Goal: Information Seeking & Learning: Learn about a topic

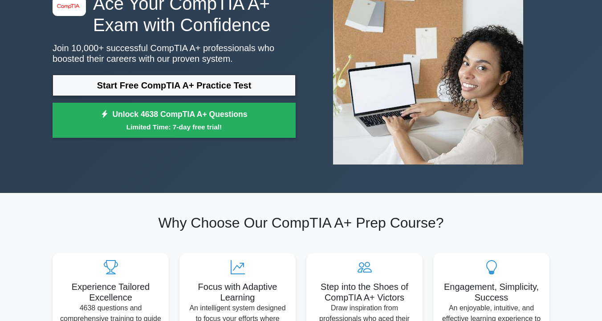
scroll to position [97, 0]
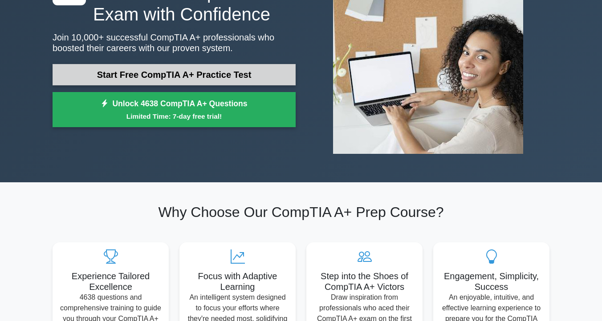
click at [120, 74] on link "Start Free CompTIA A+ Practice Test" at bounding box center [174, 74] width 243 height 21
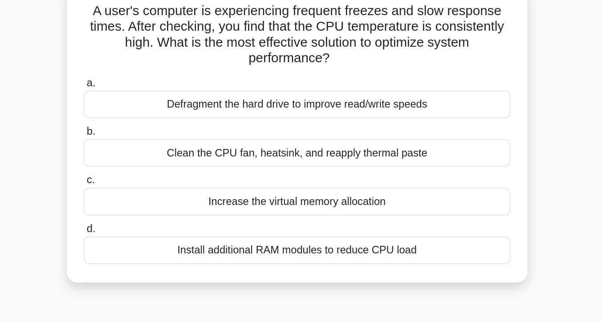
click at [268, 167] on div "Clean the CPU fan, heatsink, and reapply thermal paste" at bounding box center [301, 166] width 288 height 19
click at [157, 154] on input "b. Clean the CPU fan, heatsink, and reapply thermal paste" at bounding box center [157, 152] width 0 height 6
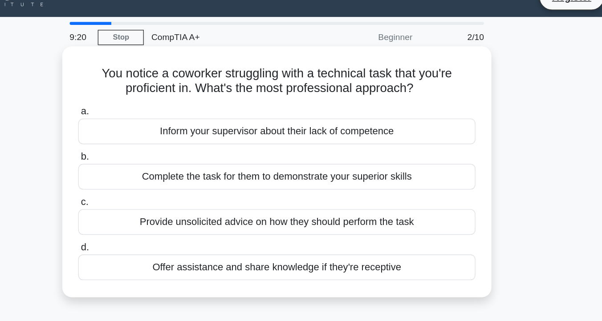
click at [287, 213] on div "Offer assistance and share knowledge if they're receptive" at bounding box center [301, 210] width 288 height 19
click at [157, 199] on input "d. Offer assistance and share knowledge if they're receptive" at bounding box center [157, 196] width 0 height 6
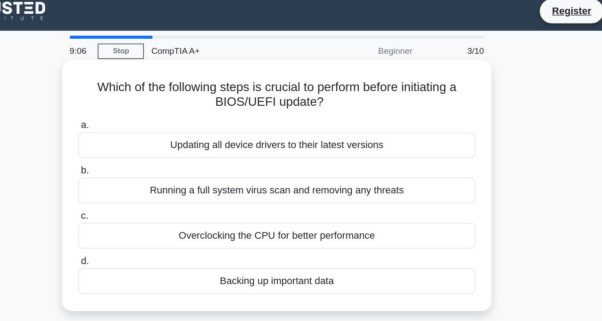
click at [301, 214] on div "Backing up important data" at bounding box center [301, 210] width 288 height 19
click at [157, 199] on input "d. Backing up important data" at bounding box center [157, 196] width 0 height 6
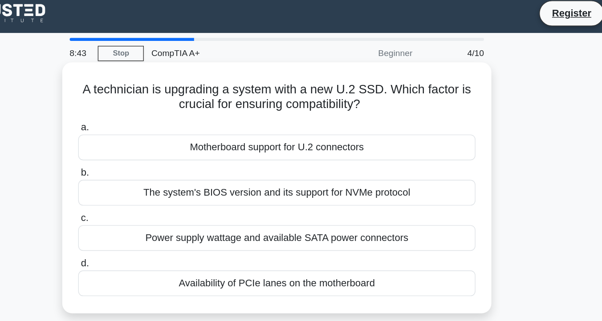
click at [288, 116] on div "Motherboard support for U.2 connectors" at bounding box center [301, 111] width 288 height 19
click at [157, 100] on input "a. Motherboard support for U.2 connectors" at bounding box center [157, 97] width 0 height 6
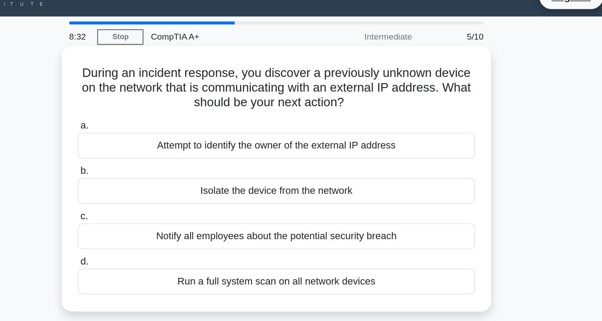
click at [291, 159] on div "Isolate the device from the network" at bounding box center [301, 155] width 288 height 19
click at [157, 144] on input "b. Isolate the device from the network" at bounding box center [157, 141] width 0 height 6
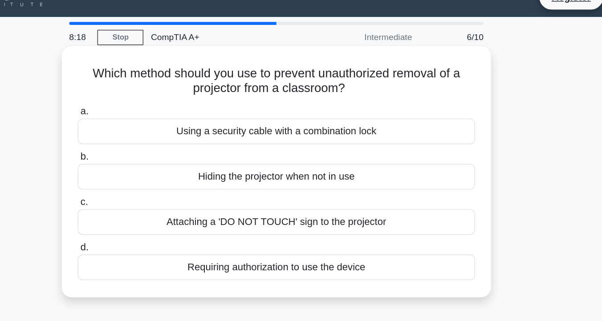
click at [286, 111] on div "Using a security cable with a combination lock" at bounding box center [301, 111] width 288 height 19
click at [157, 100] on input "a. Using a security cable with a combination lock" at bounding box center [157, 97] width 0 height 6
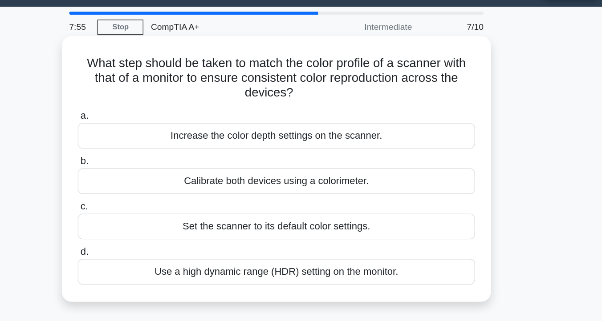
click at [302, 154] on div "Calibrate both devices using a colorimeter." at bounding box center [301, 155] width 288 height 19
click at [157, 144] on input "b. Calibrate both devices using a colorimeter." at bounding box center [157, 141] width 0 height 6
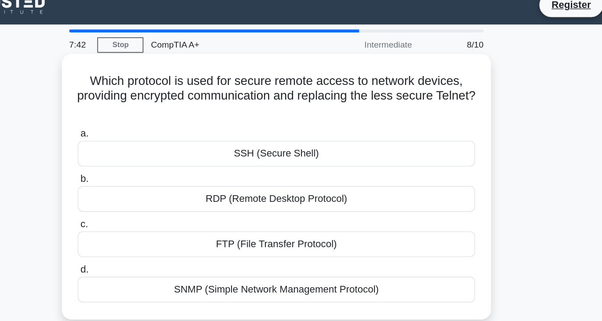
click at [303, 127] on div "SSH (Secure Shell)" at bounding box center [301, 122] width 288 height 19
click at [157, 111] on input "a. SSH (Secure Shell)" at bounding box center [157, 108] width 0 height 6
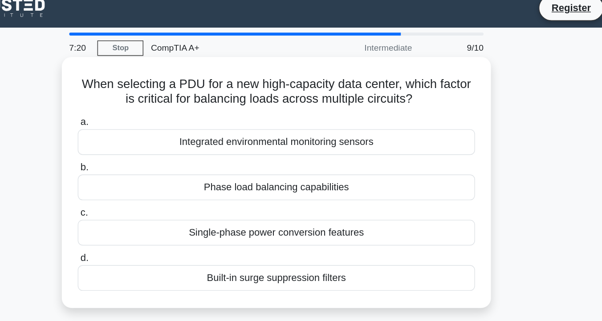
click at [300, 144] on div "Phase load balancing capabilities" at bounding box center [301, 144] width 288 height 19
click at [157, 133] on input "b. Phase load balancing capabilities" at bounding box center [157, 130] width 0 height 6
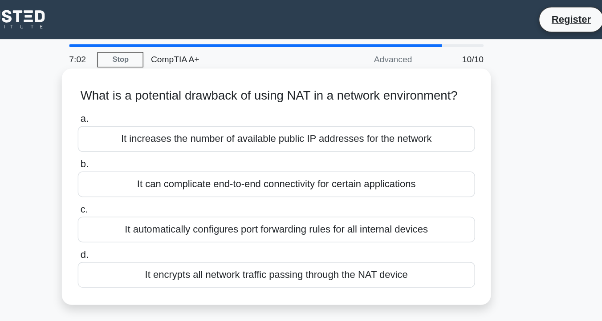
click at [298, 166] on div "It automatically configures port forwarding rules for all internal devices" at bounding box center [301, 167] width 288 height 19
click at [157, 155] on input "c. It automatically configures port forwarding rules for all internal devices" at bounding box center [157, 153] width 0 height 6
